Goal: Information Seeking & Learning: Learn about a topic

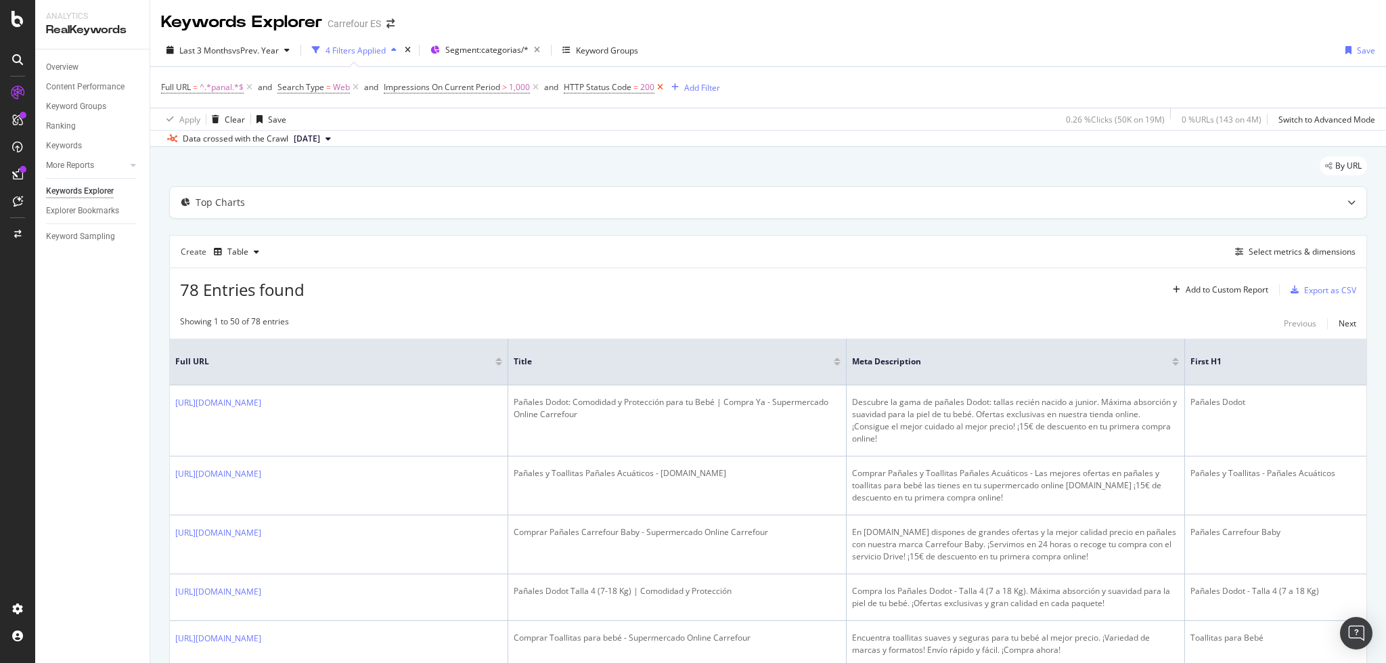
click at [663, 89] on icon at bounding box center [660, 88] width 12 height 14
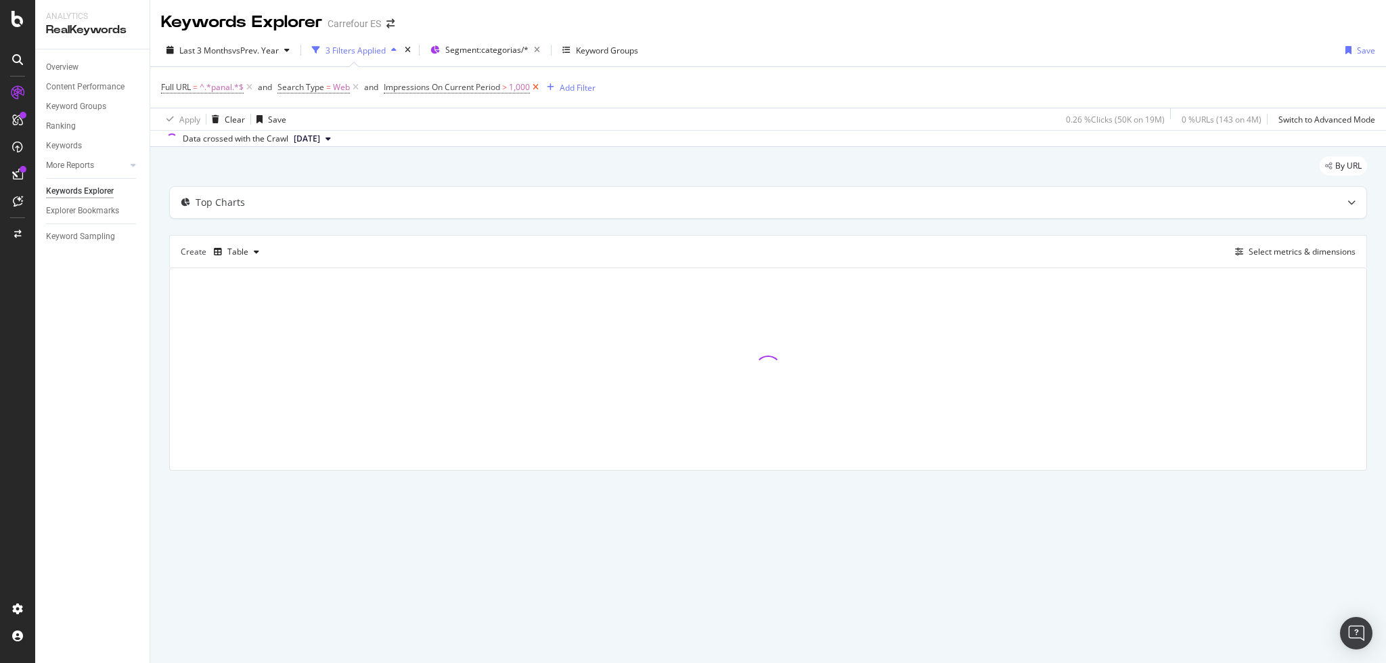
click at [537, 89] on icon at bounding box center [536, 88] width 12 height 14
click at [355, 87] on icon at bounding box center [356, 88] width 12 height 14
click at [255, 89] on div "button" at bounding box center [264, 87] width 18 height 8
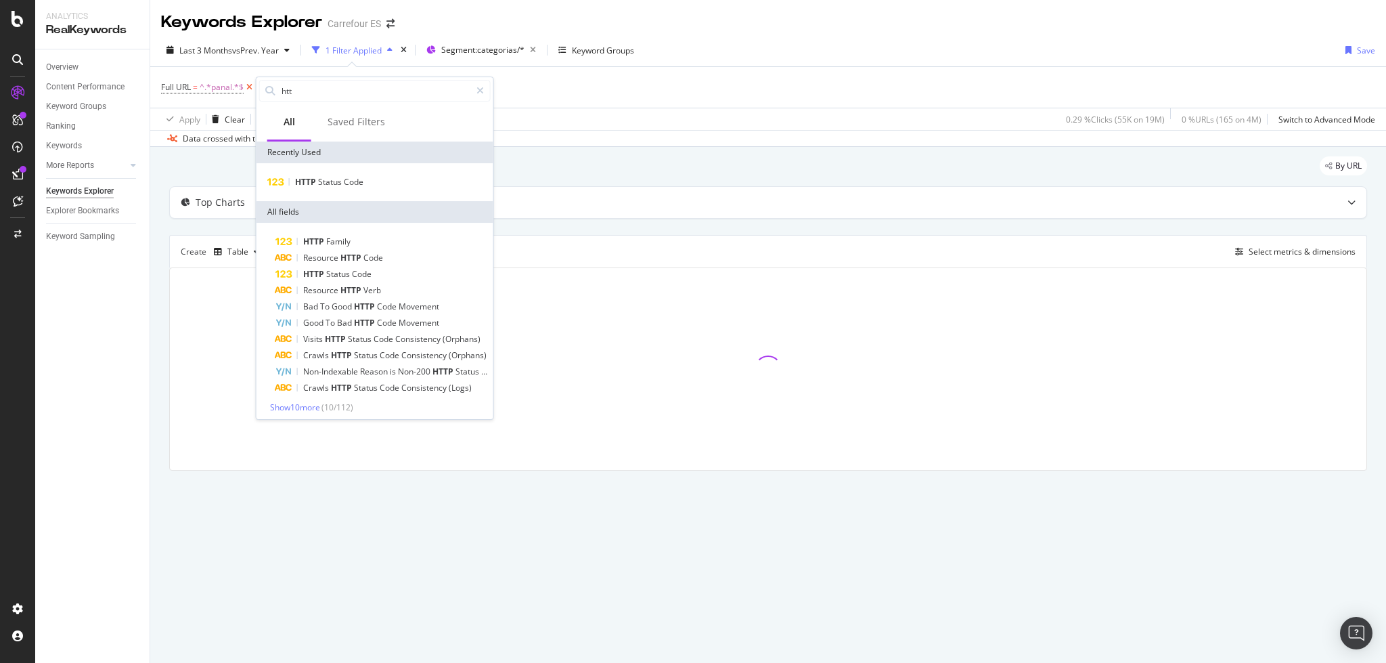
click at [251, 89] on icon at bounding box center [250, 88] width 12 height 14
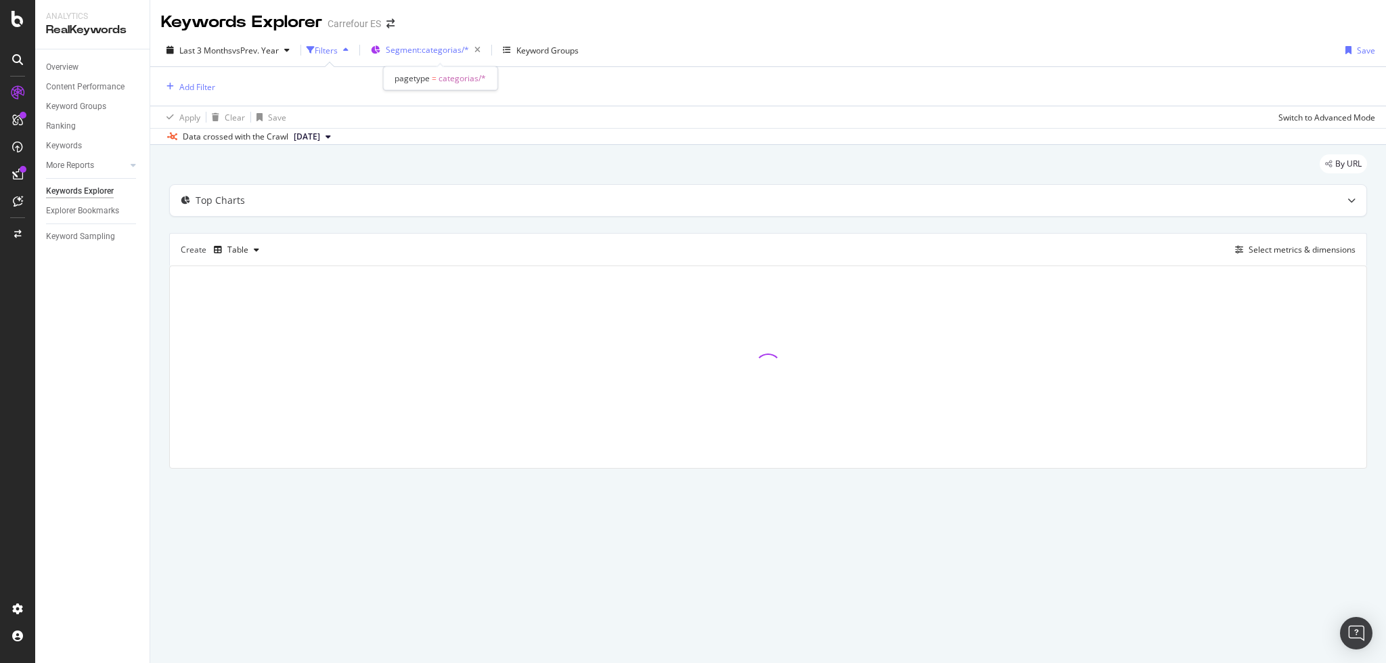
click at [421, 54] on span "Segment: categorias/*" at bounding box center [427, 50] width 83 height 12
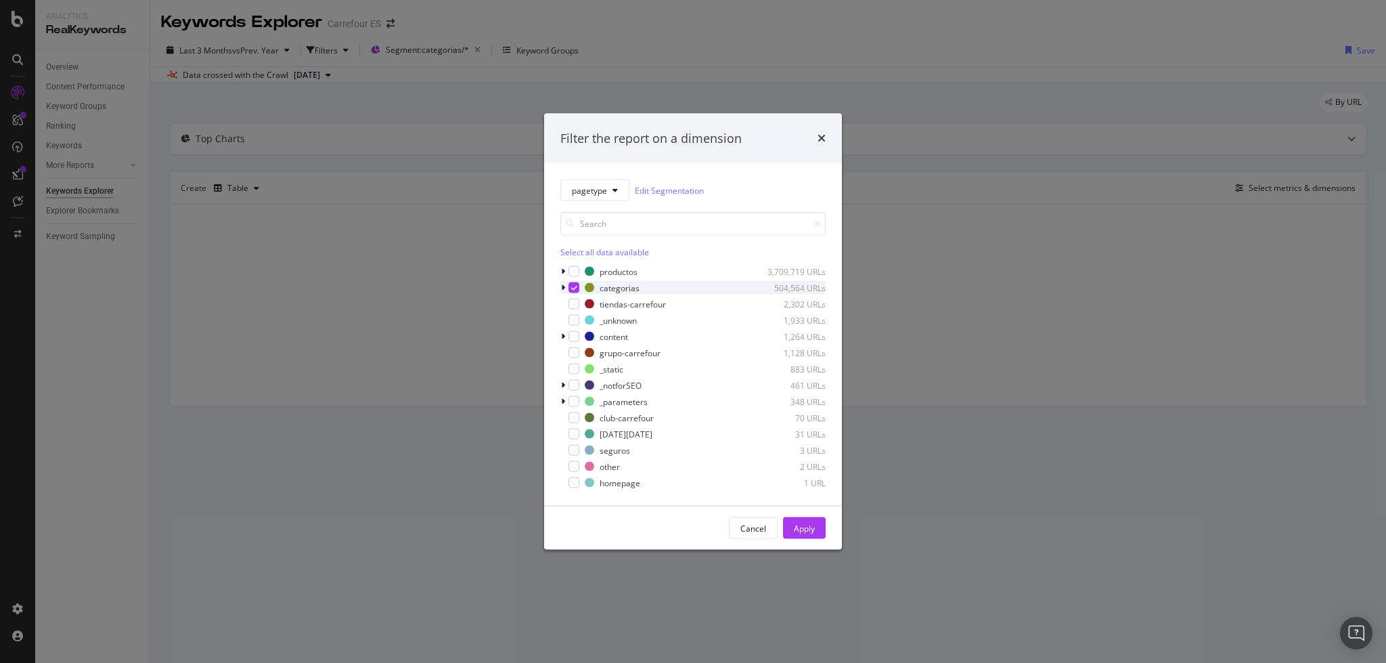
click at [571, 284] on icon "modal" at bounding box center [574, 287] width 6 height 7
click at [582, 190] on span "pagetype" at bounding box center [589, 190] width 35 height 12
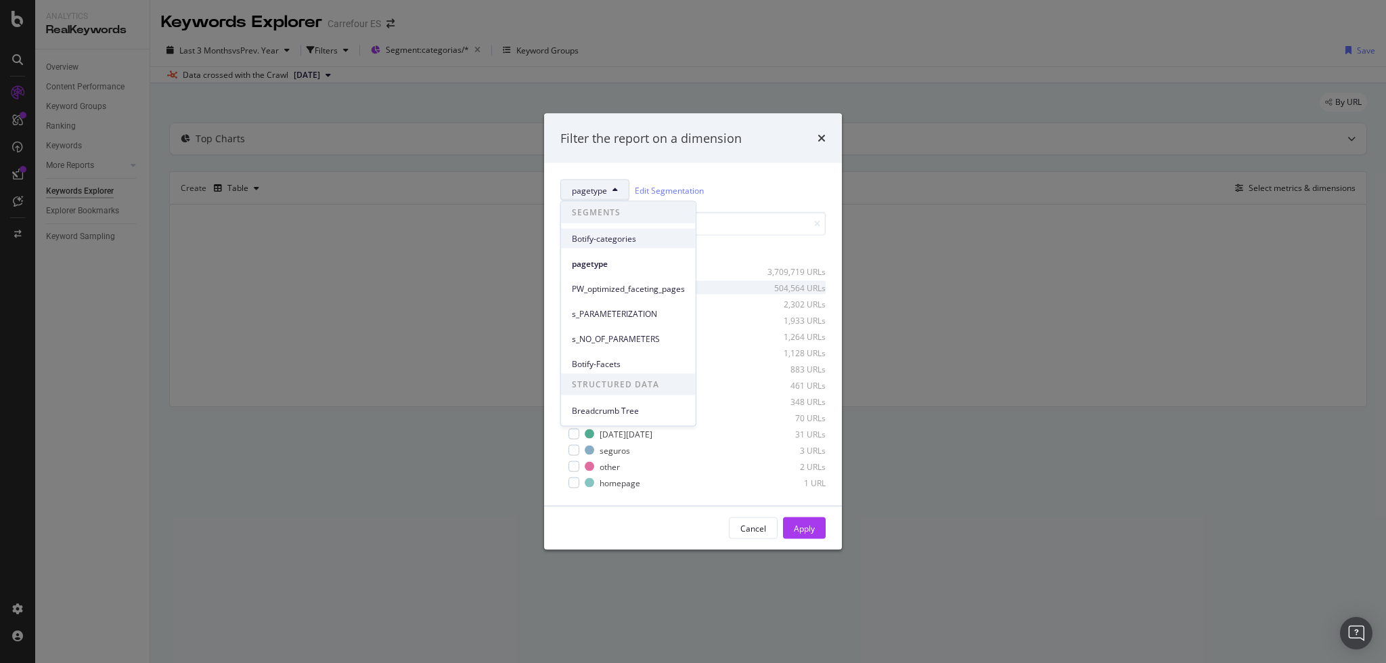
click at [626, 240] on span "Botify-categories" at bounding box center [628, 238] width 113 height 12
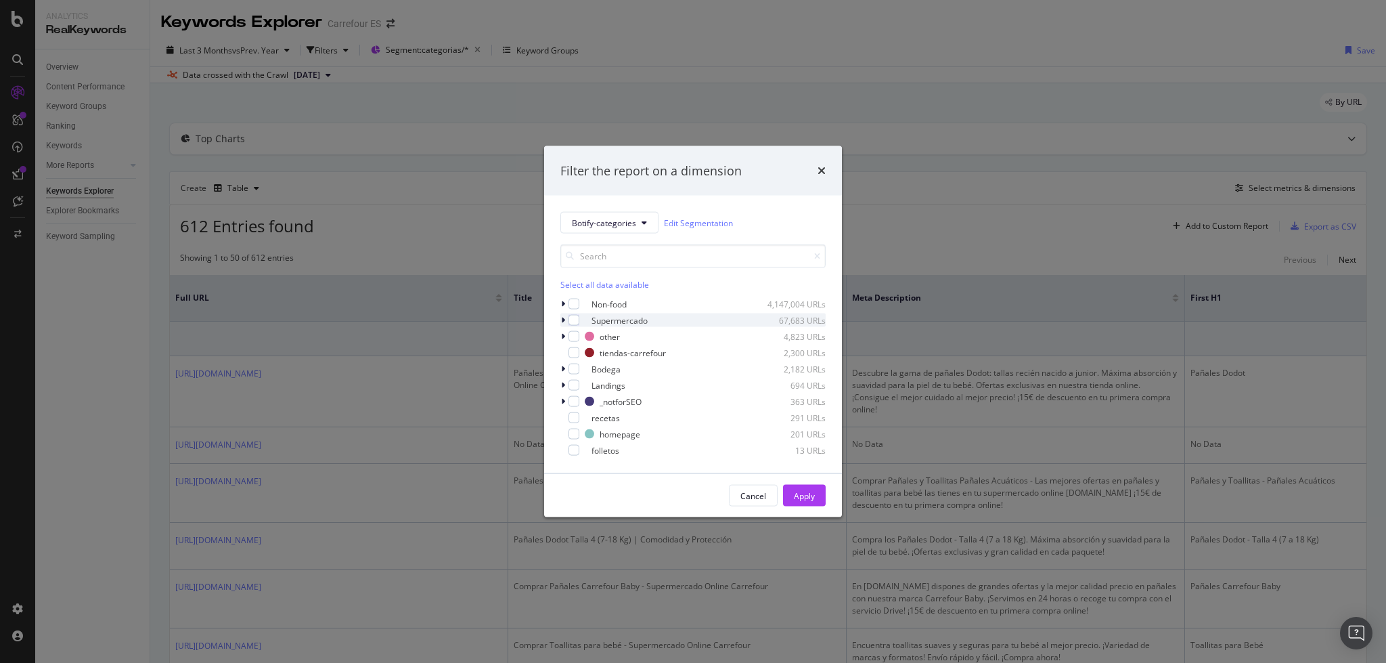
click at [561, 319] on icon "modal" at bounding box center [563, 320] width 4 height 8
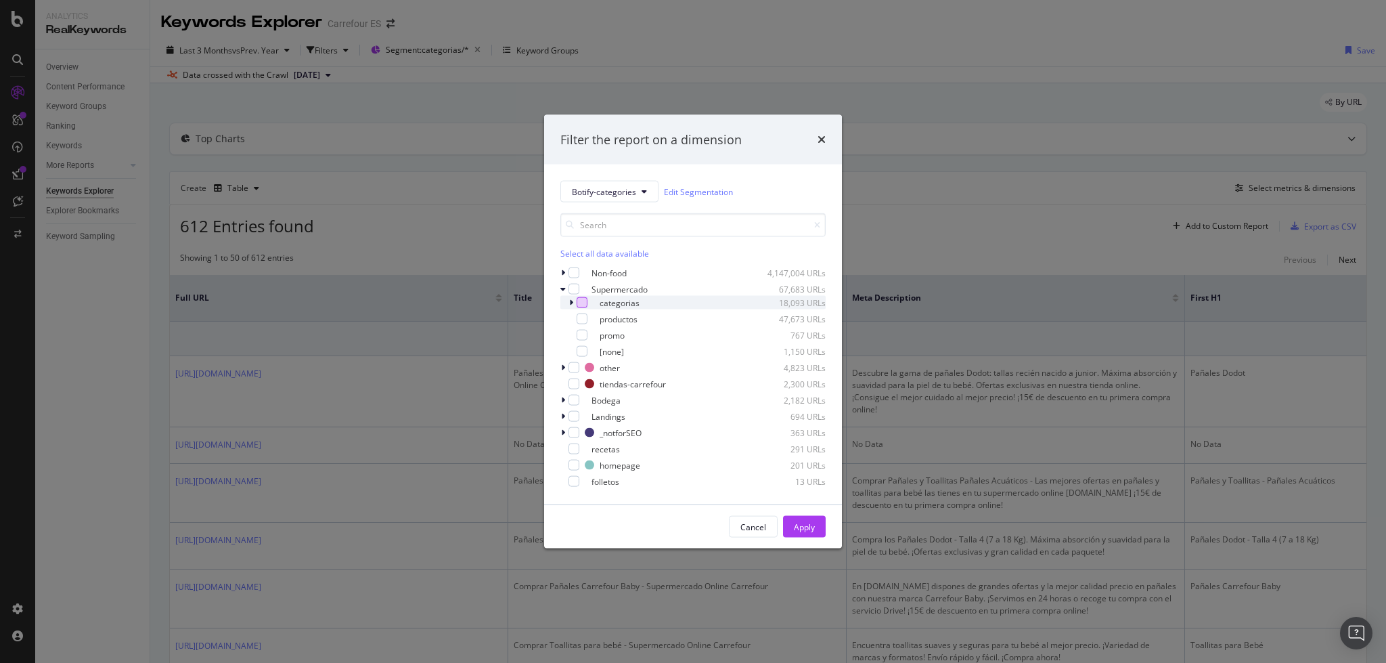
click at [581, 303] on div "modal" at bounding box center [582, 302] width 11 height 11
click at [808, 529] on div "Apply" at bounding box center [804, 526] width 21 height 12
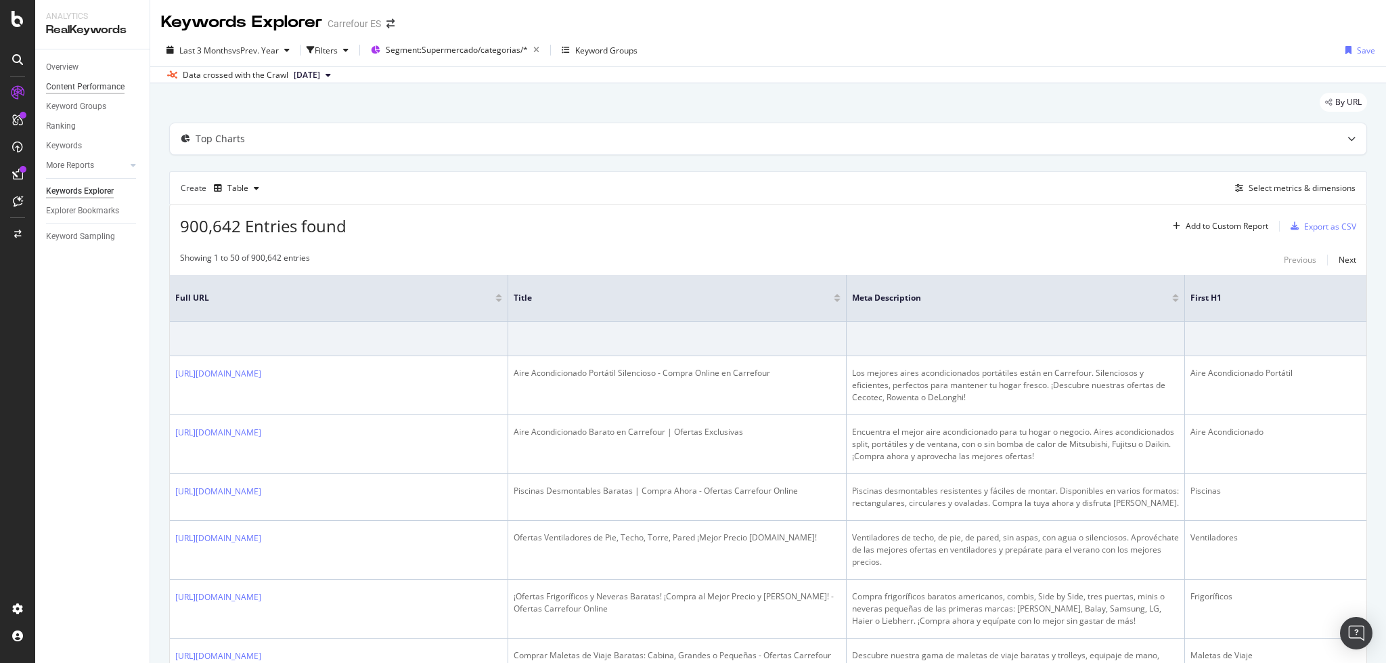
click at [93, 84] on div "Content Performance" at bounding box center [85, 87] width 79 height 14
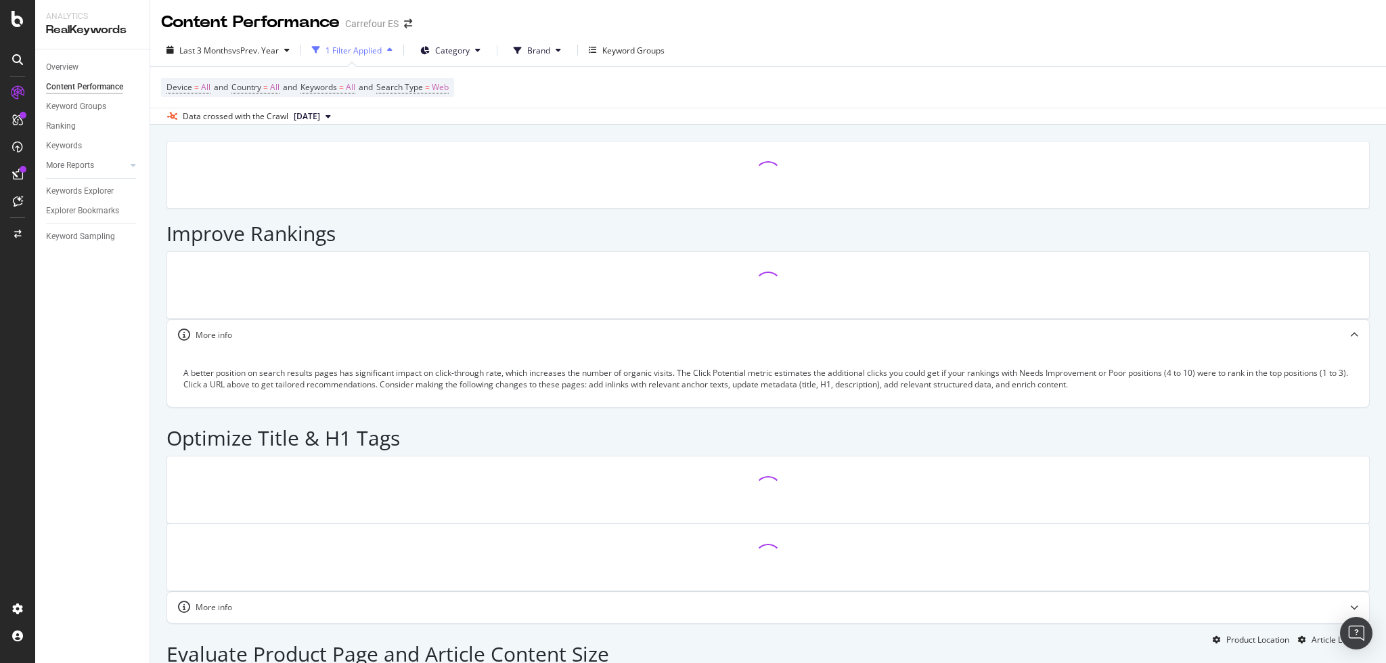
click at [462, 53] on span "Category" at bounding box center [452, 51] width 35 height 12
click at [430, 104] on div at bounding box center [432, 102] width 11 height 11
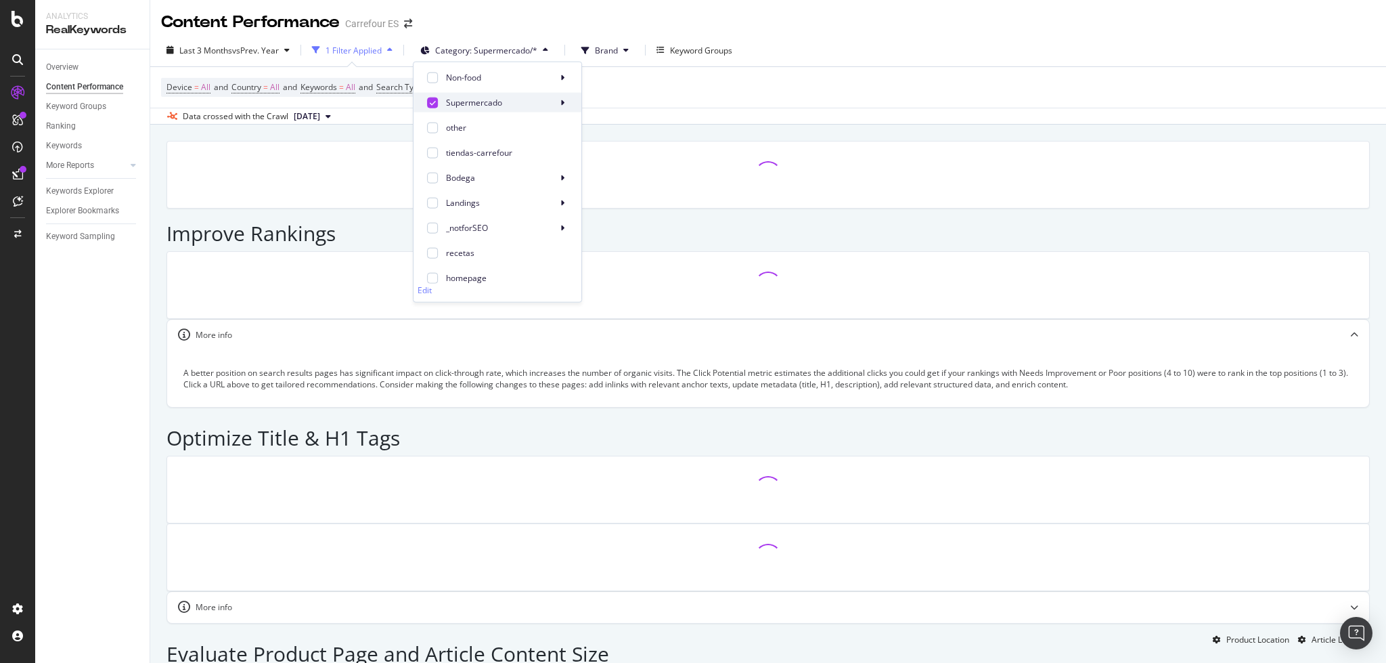
click at [552, 103] on span "Supermercado" at bounding box center [499, 102] width 106 height 12
click at [607, 110] on icon at bounding box center [607, 108] width 6 height 7
click at [893, 118] on div "Data crossed with the Crawl [DATE]" at bounding box center [768, 116] width 1236 height 16
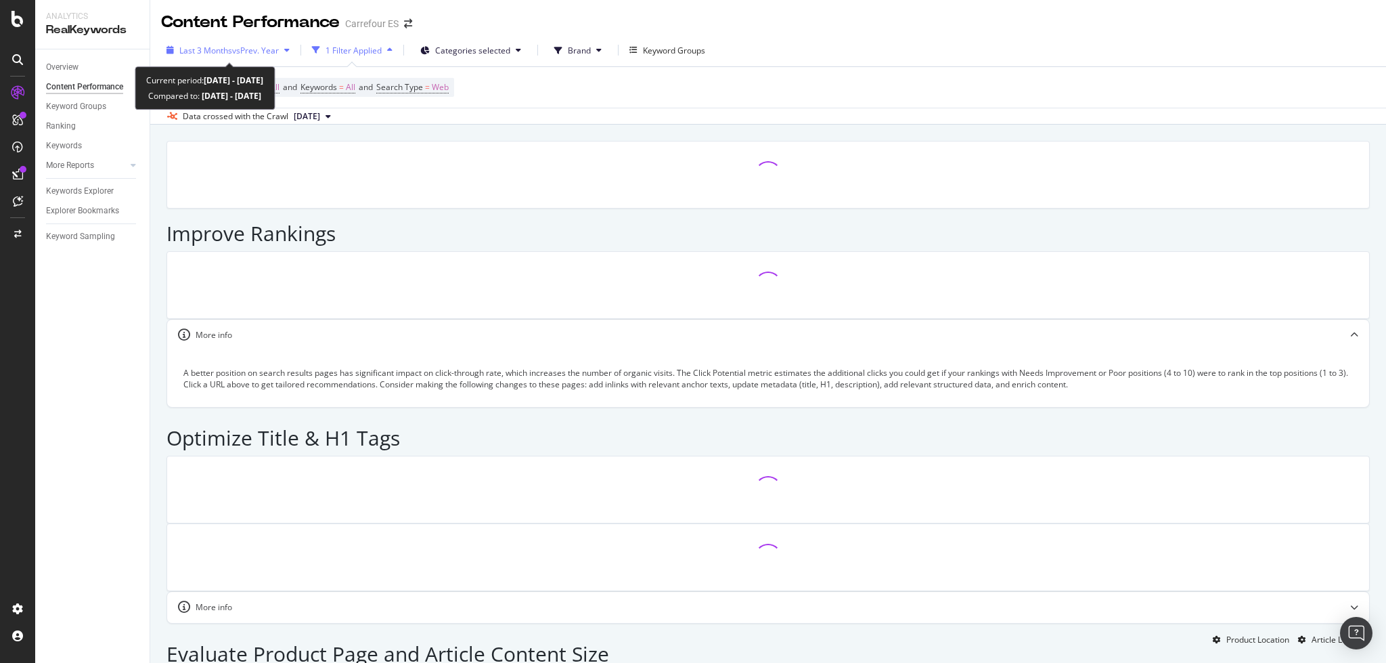
click at [234, 52] on span "vs Prev. Year" at bounding box center [255, 51] width 47 height 12
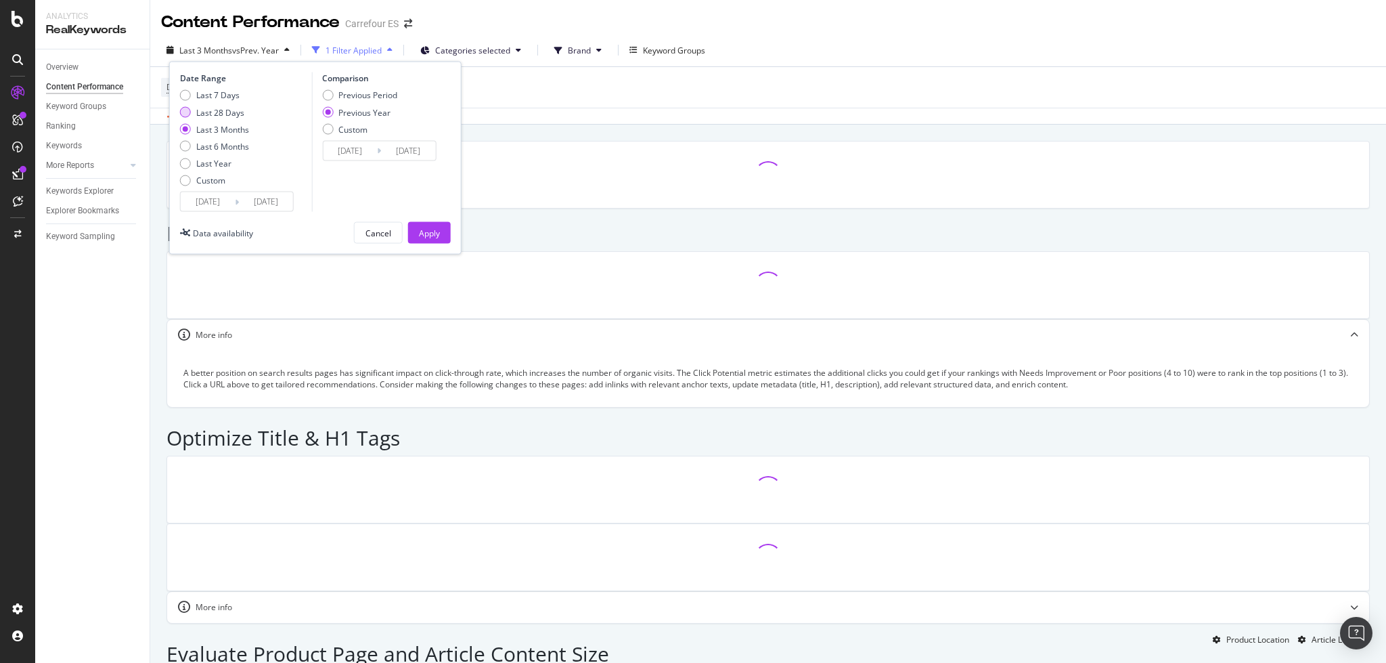
click at [229, 109] on div "Last 28 Days" at bounding box center [220, 112] width 48 height 12
type input "[DATE]"
click at [423, 231] on div "Apply" at bounding box center [429, 233] width 21 height 12
